Goal: Information Seeking & Learning: Find specific fact

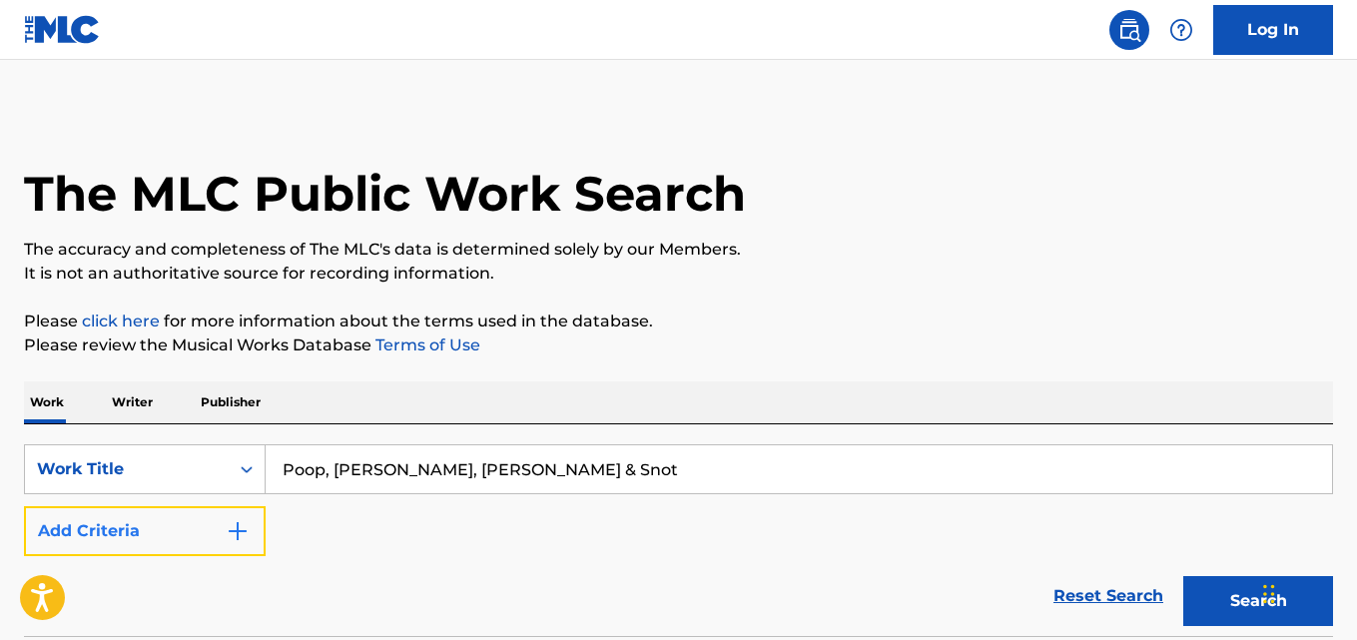
click at [208, 543] on button "Add Criteria" at bounding box center [145, 531] width 242 height 50
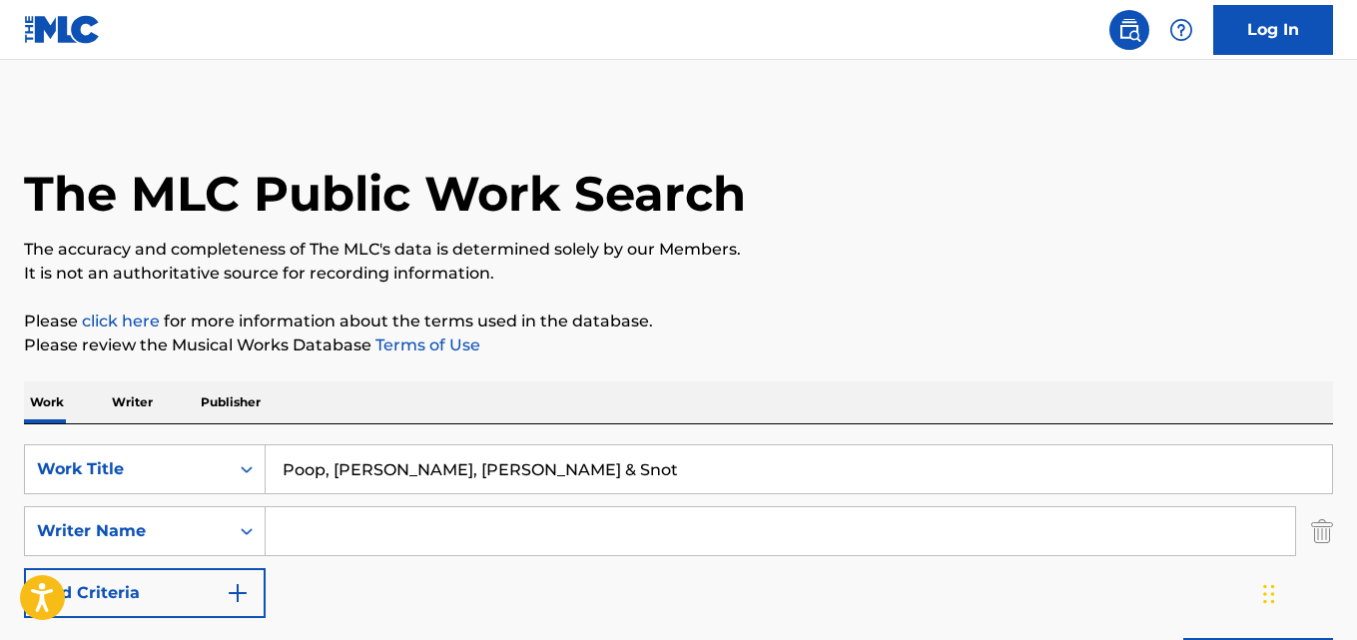
drag, startPoint x: 216, startPoint y: 543, endPoint x: 318, endPoint y: 526, distance: 104.2
click at [318, 526] on input "Search Form" at bounding box center [780, 531] width 1029 height 48
paste input "[PERSON_NAME] & [PERSON_NAME]"
type input "[PERSON_NAME] & [PERSON_NAME]"
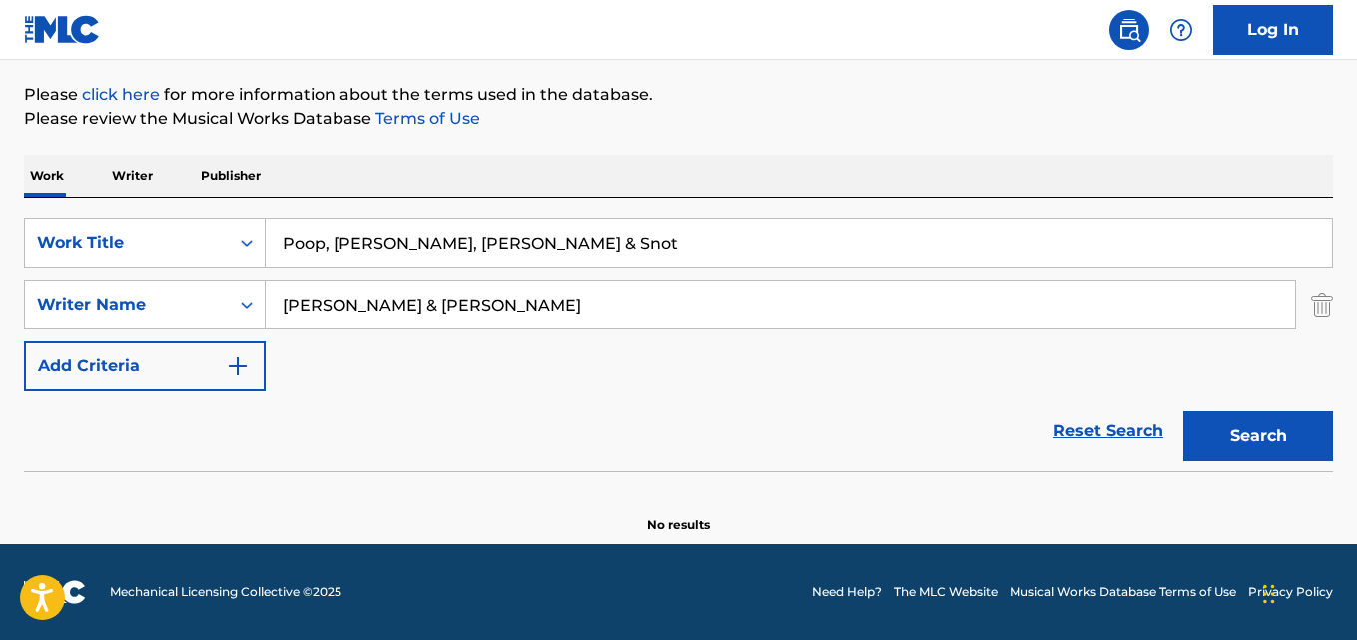
scroll to position [227, 0]
click at [569, 311] on input "[PERSON_NAME] & [PERSON_NAME]" at bounding box center [780, 305] width 1029 height 48
click at [1274, 442] on button "Search" at bounding box center [1258, 436] width 150 height 50
click at [495, 294] on input "[PERSON_NAME] & [PERSON_NAME]" at bounding box center [780, 305] width 1029 height 48
click at [1224, 461] on div "Search" at bounding box center [1253, 431] width 160 height 80
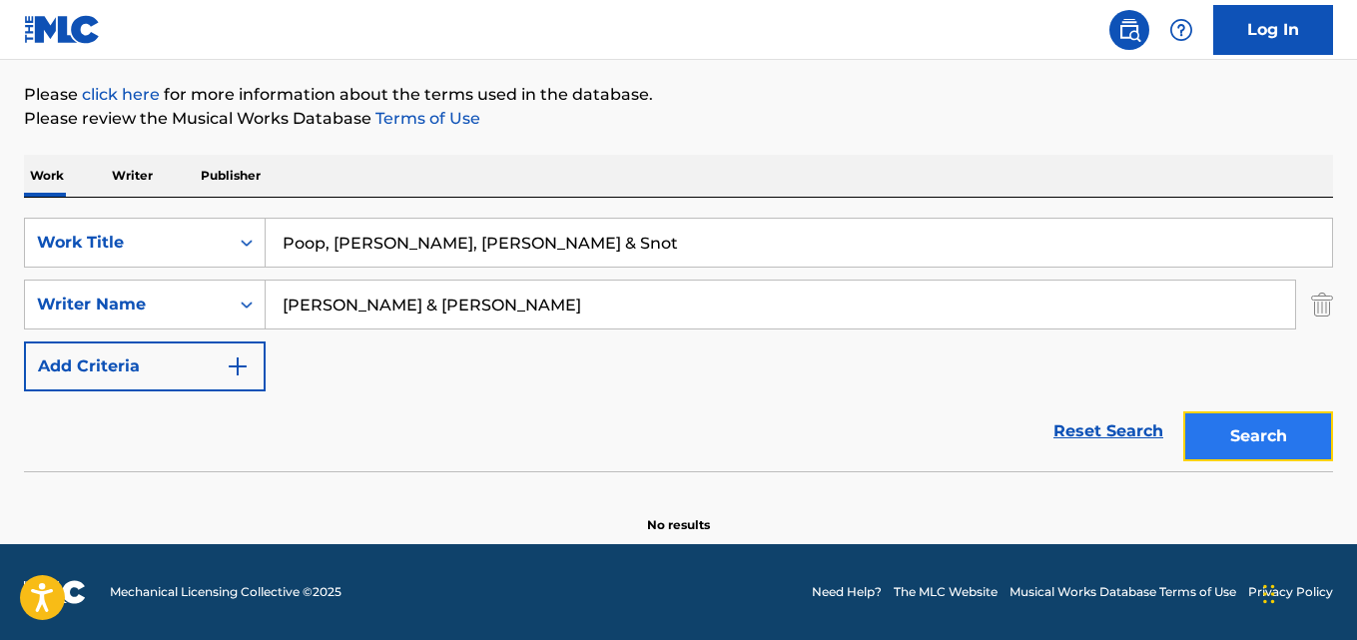
click at [1222, 444] on button "Search" at bounding box center [1258, 436] width 150 height 50
drag, startPoint x: 439, startPoint y: 266, endPoint x: 142, endPoint y: 270, distance: 297.6
click at [142, 270] on div "SearchWithCriteriad989629f-42e5-4f06-bc44-bd5e9be740e8 Work Title Poop, Butt, […" at bounding box center [678, 305] width 1309 height 174
paste input "When I Go"
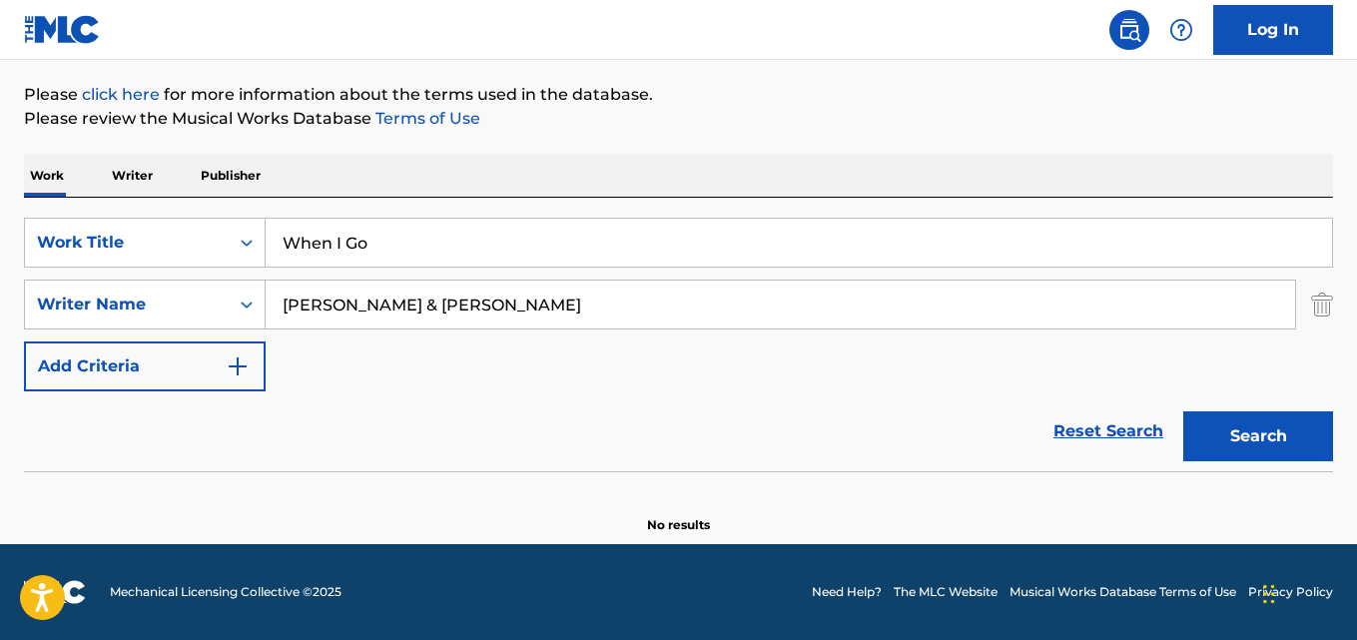
type input "When I Go"
drag, startPoint x: 491, startPoint y: 300, endPoint x: 178, endPoint y: 316, distance: 313.9
click at [178, 316] on div "SearchWithCriteriad3342fd7-9985-4a1f-98fe-1155e49594e5 Writer Name [PERSON_NAME…" at bounding box center [678, 305] width 1309 height 50
paste input "[PERSON_NAME]"
type input "[PERSON_NAME]"
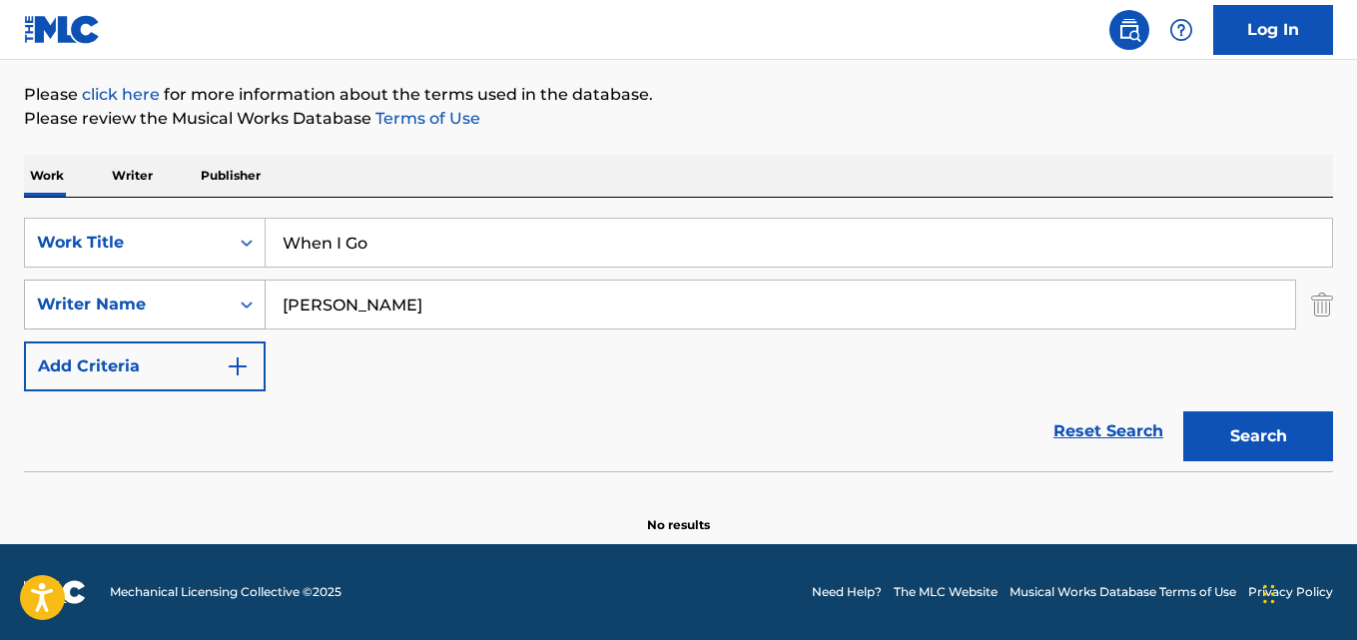
click at [1183, 411] on button "Search" at bounding box center [1258, 436] width 150 height 50
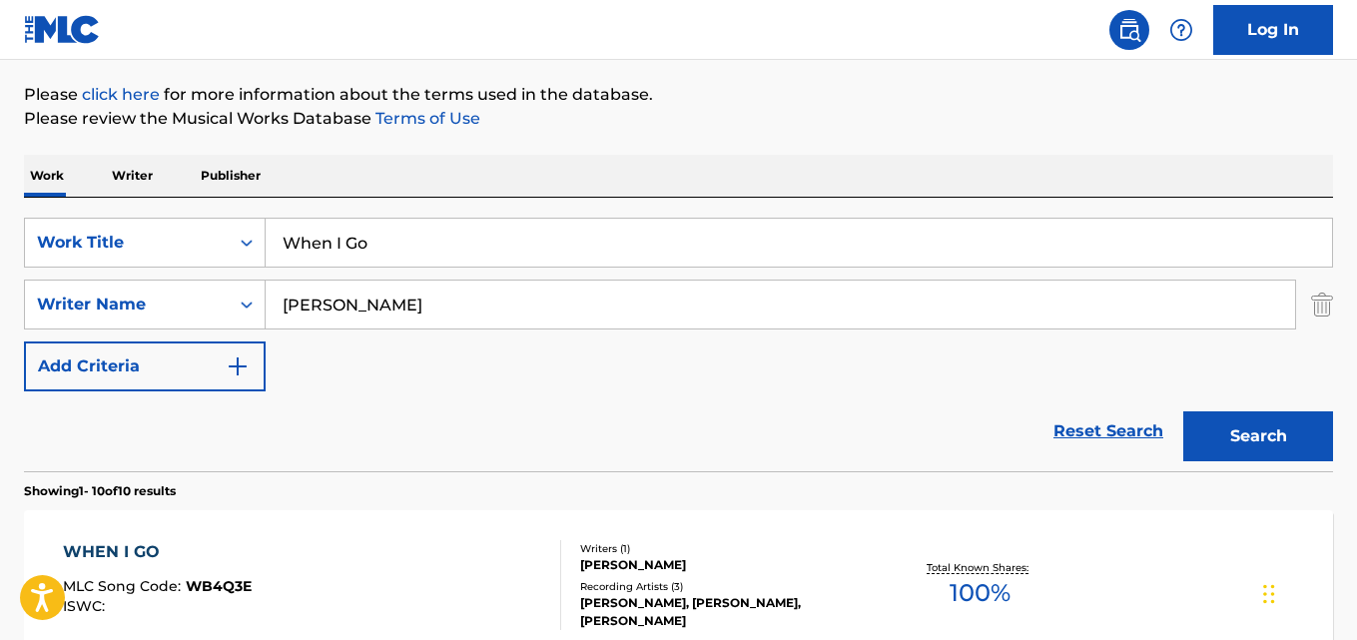
drag, startPoint x: 367, startPoint y: 262, endPoint x: 176, endPoint y: 275, distance: 192.1
click at [176, 275] on div "SearchWithCriteriad989629f-42e5-4f06-bc44-bd5e9be740e8 Work Title When I Go Sea…" at bounding box center [678, 305] width 1309 height 174
paste input "Hungarian Dance No. 5"
type input "Hungarian Dance No. 5"
drag, startPoint x: 419, startPoint y: 308, endPoint x: 204, endPoint y: 319, distance: 216.0
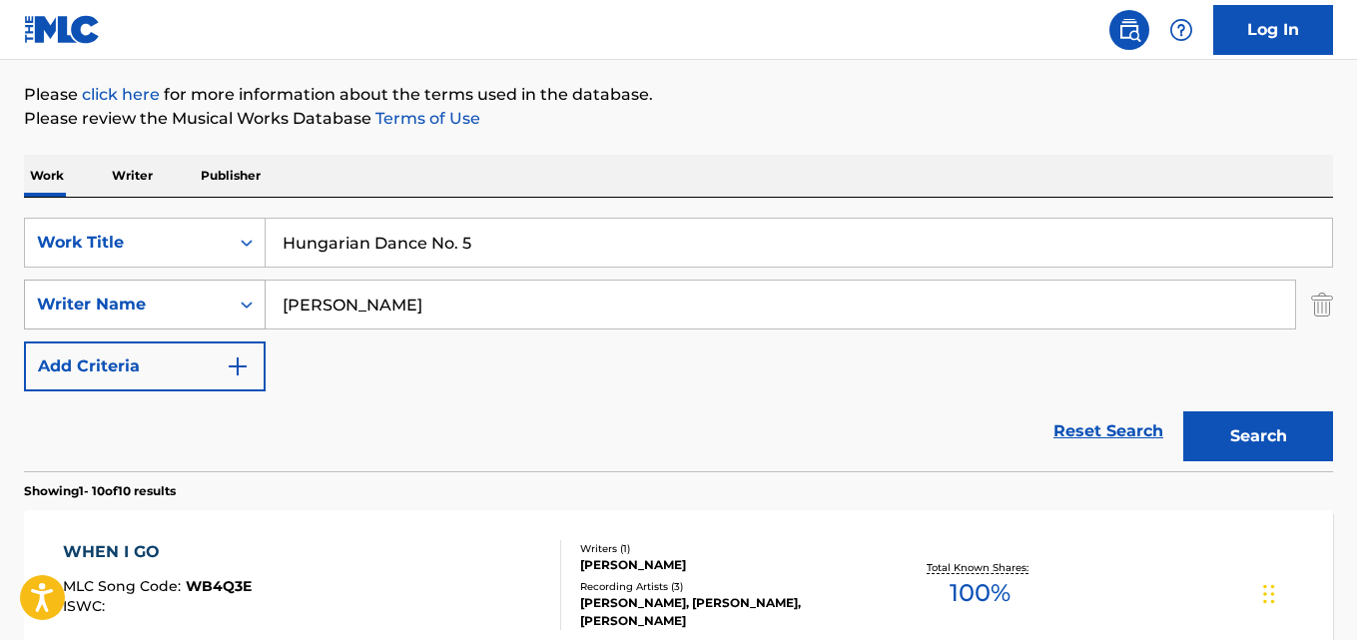
click at [204, 319] on div "SearchWithCriteriad3342fd7-9985-4a1f-98fe-1155e49594e5 Writer Name [PERSON_NAME]" at bounding box center [678, 305] width 1309 height 50
paste input "[DEMOGRAPHIC_DATA] Meditation Music"
type input "[DEMOGRAPHIC_DATA] Meditation Music"
click at [1183, 411] on button "Search" at bounding box center [1258, 436] width 150 height 50
